Goal: Task Accomplishment & Management: Manage account settings

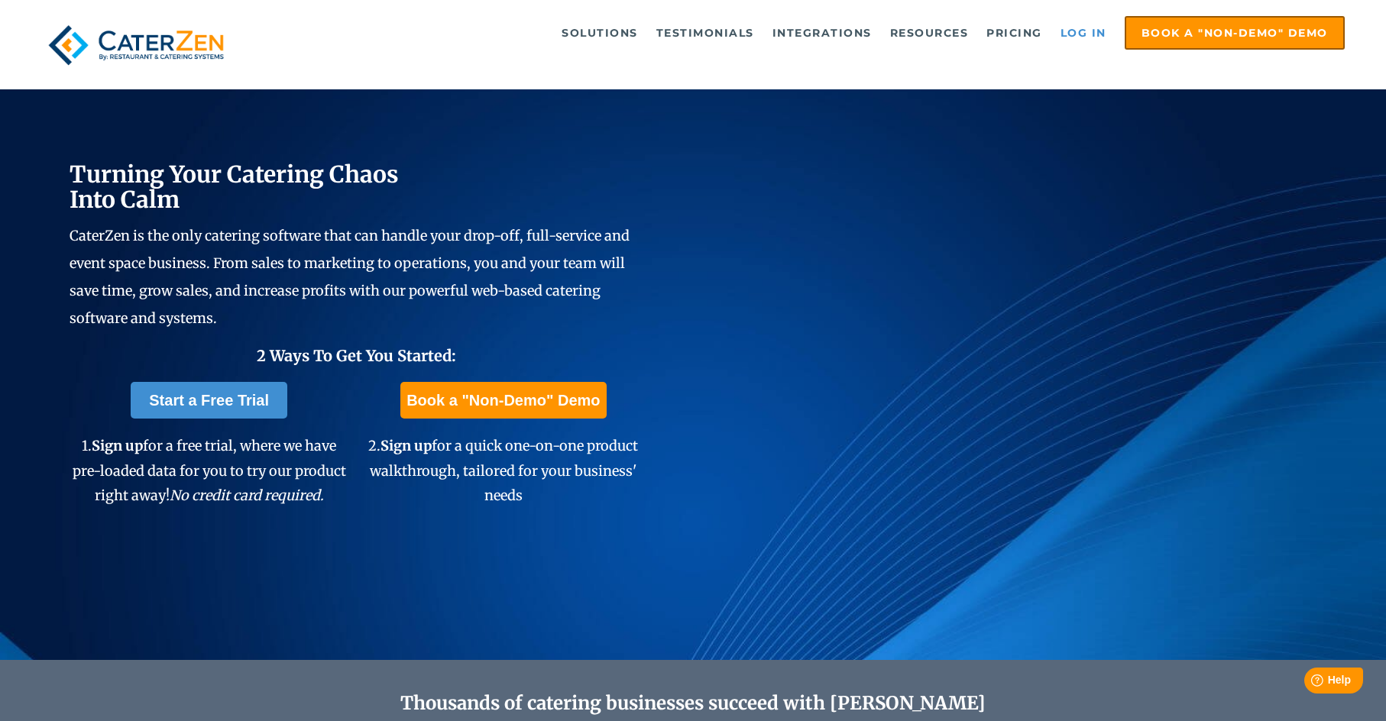
click at [1080, 34] on link "Log in" at bounding box center [1083, 33] width 61 height 31
click at [1066, 28] on link "Log in" at bounding box center [1083, 33] width 61 height 31
click at [1086, 26] on link "Log in" at bounding box center [1083, 33] width 61 height 31
click at [1081, 26] on link "Log in" at bounding box center [1083, 33] width 61 height 31
